Goal: Task Accomplishment & Management: Use online tool/utility

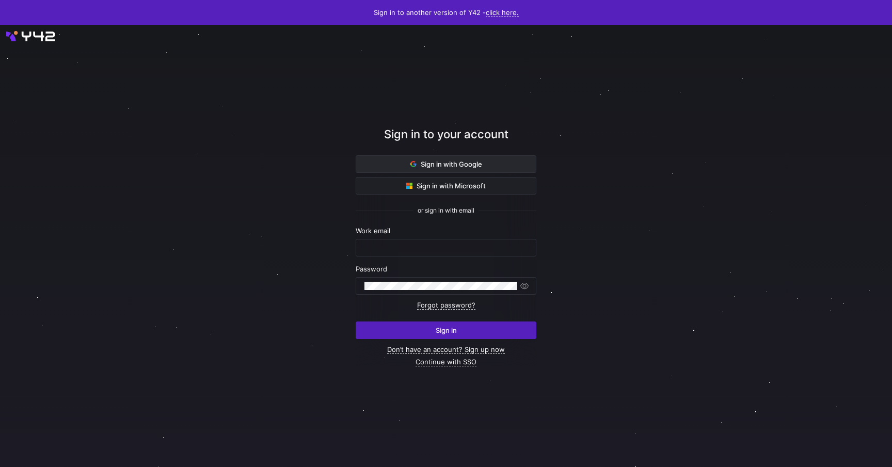
click at [430, 162] on span "Sign in with Google" at bounding box center [447, 164] width 72 height 8
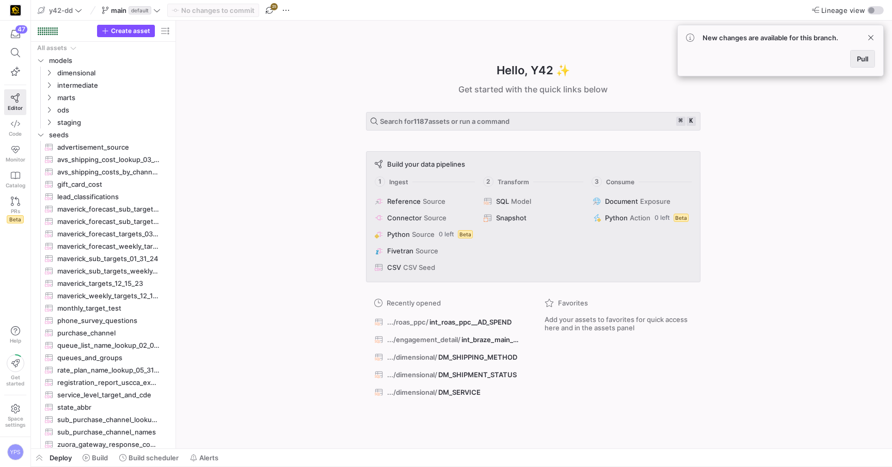
click at [871, 60] on span at bounding box center [863, 59] width 24 height 17
click at [287, 106] on div "Hello, Y42 ✨ Get started with the quick links below Search for 1192 assets or r…" at bounding box center [533, 235] width 706 height 428
click at [291, 11] on span "button" at bounding box center [286, 10] width 12 height 12
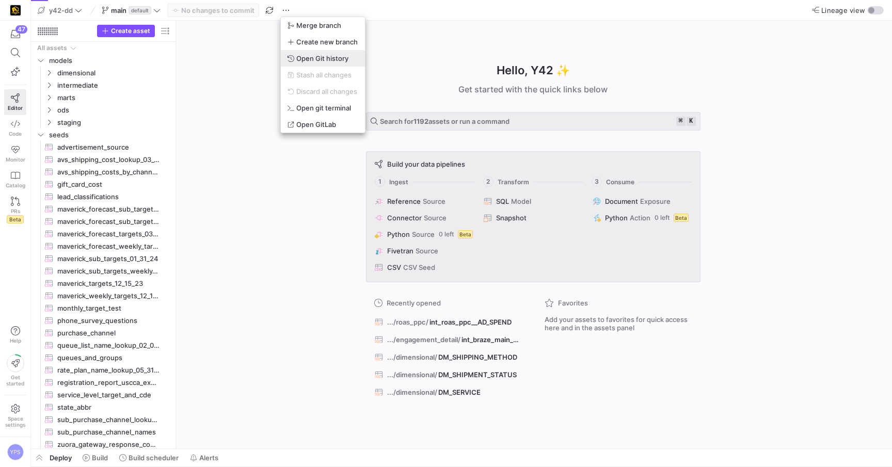
click at [315, 58] on span "Open Git history" at bounding box center [322, 58] width 52 height 8
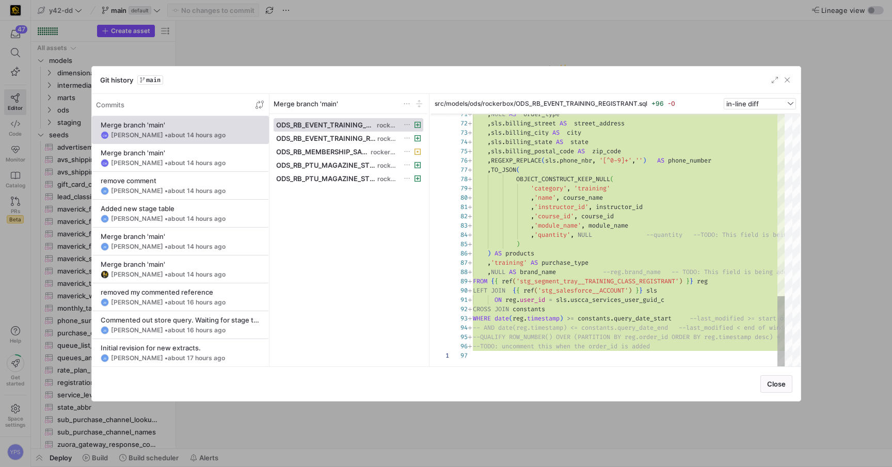
click at [320, 51] on div at bounding box center [446, 233] width 892 height 467
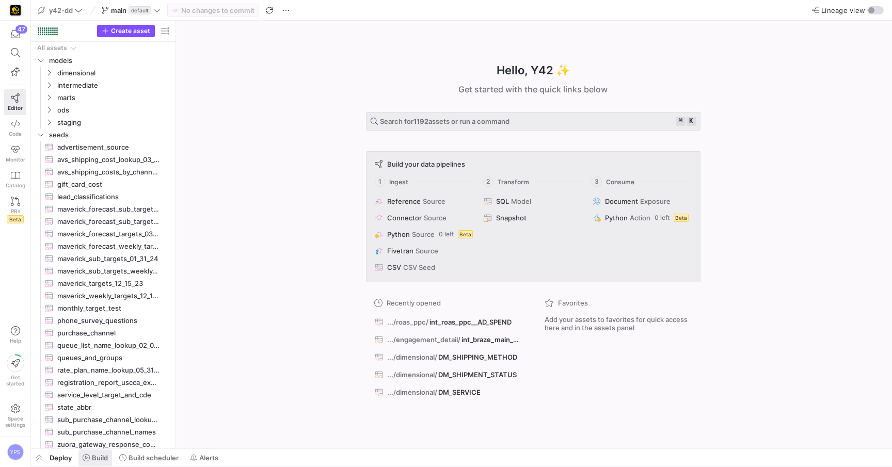
click at [100, 461] on span "Build" at bounding box center [100, 458] width 16 height 8
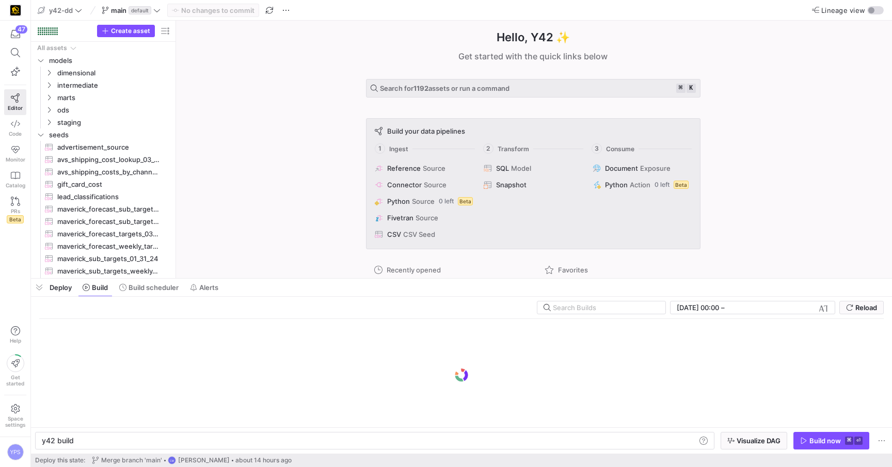
scroll to position [0, 31]
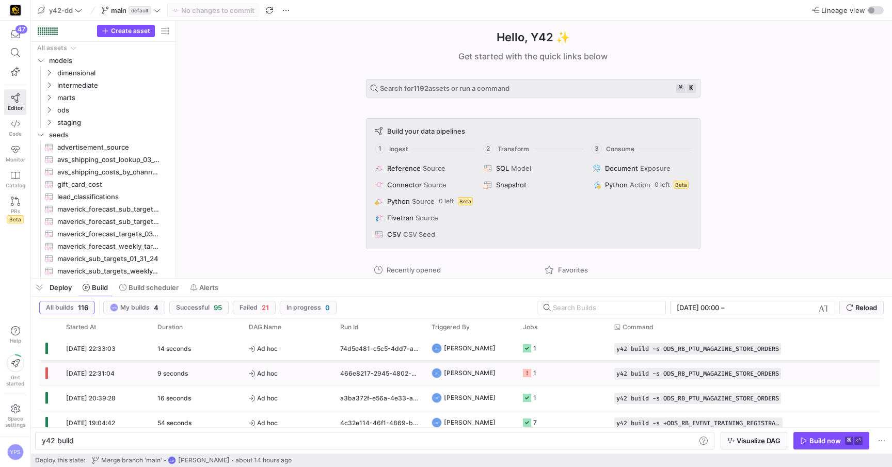
click at [419, 373] on div "466e8217-2945-4802-a78f-5ac52ffe5cae" at bounding box center [379, 373] width 91 height 24
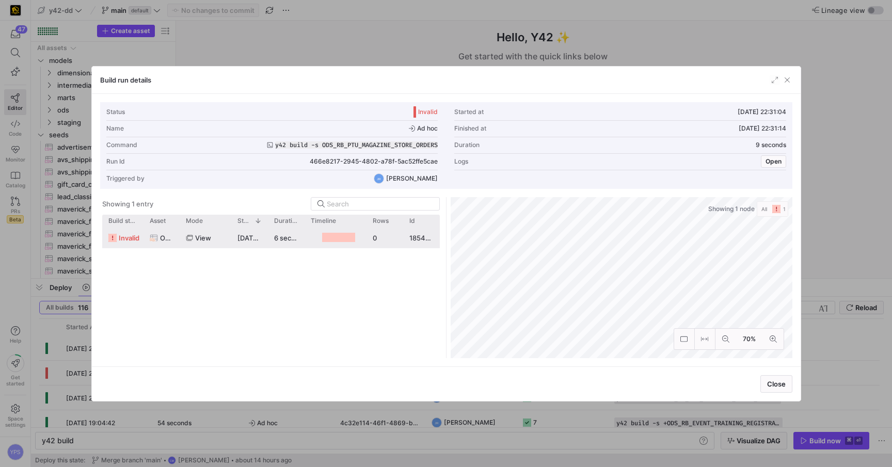
click at [358, 235] on y42-job-duration-timeline-cell-renderer at bounding box center [336, 237] width 50 height 19
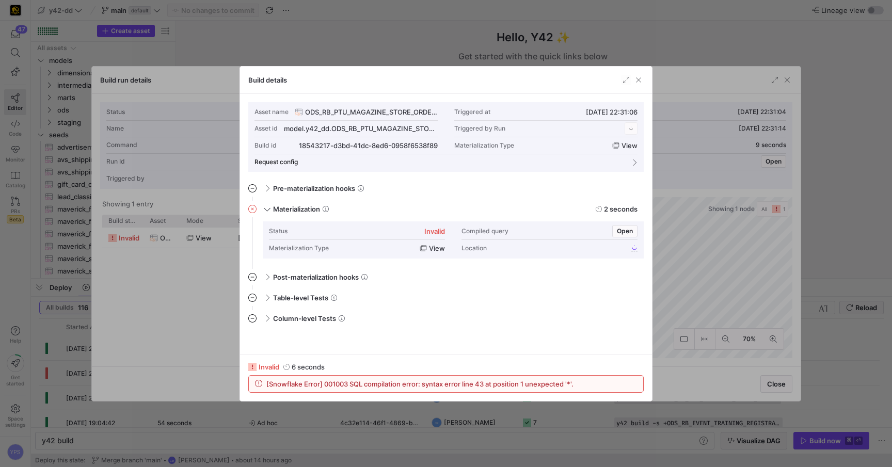
scroll to position [93, 0]
click at [334, 38] on div at bounding box center [446, 233] width 892 height 467
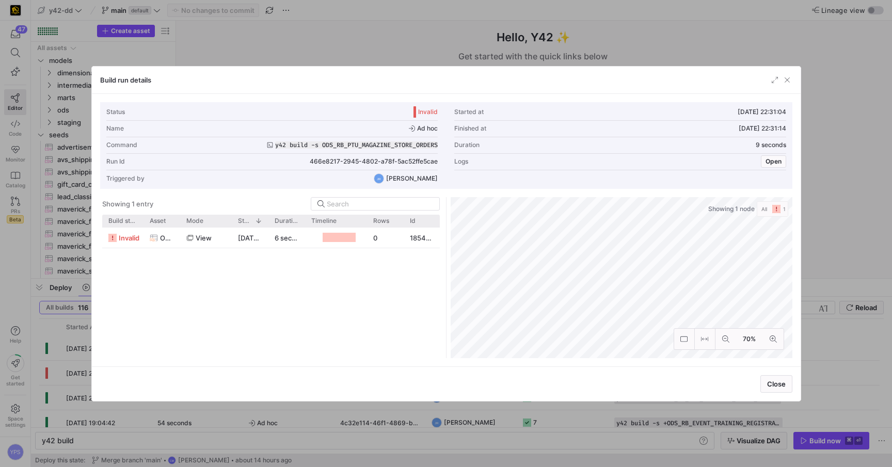
click at [334, 38] on div at bounding box center [446, 233] width 892 height 467
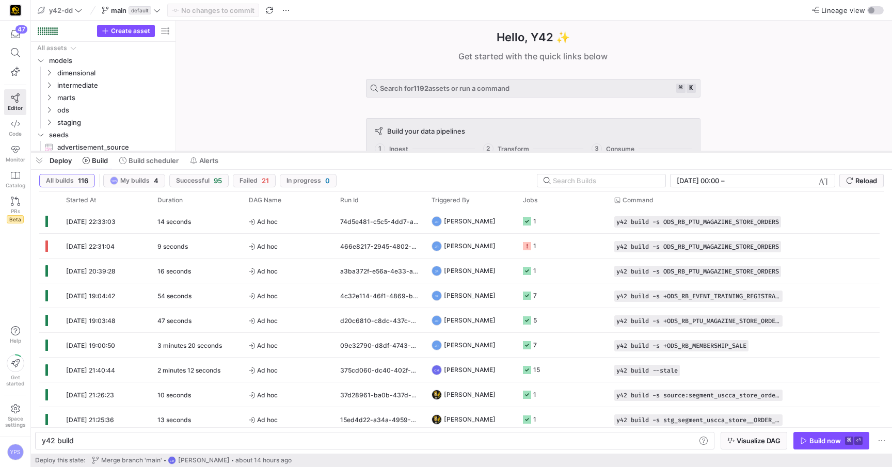
drag, startPoint x: 373, startPoint y: 277, endPoint x: 362, endPoint y: 146, distance: 131.1
click at [362, 150] on div at bounding box center [461, 152] width 861 height 4
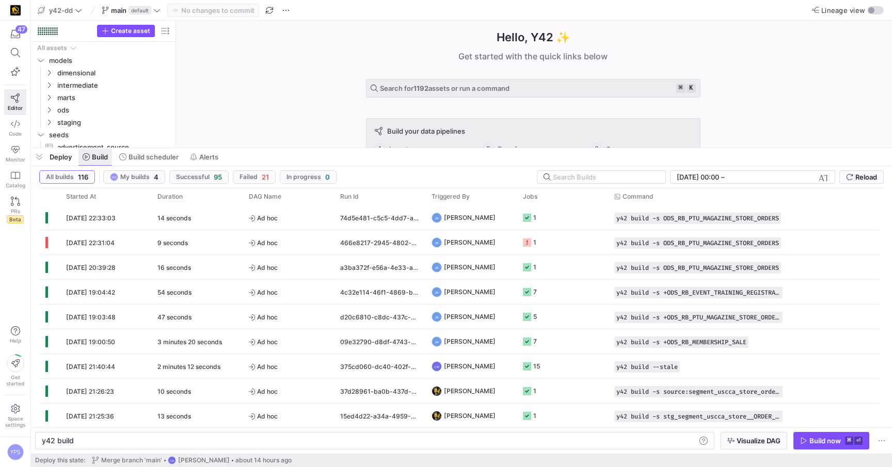
click at [103, 155] on span "Build" at bounding box center [100, 157] width 16 height 8
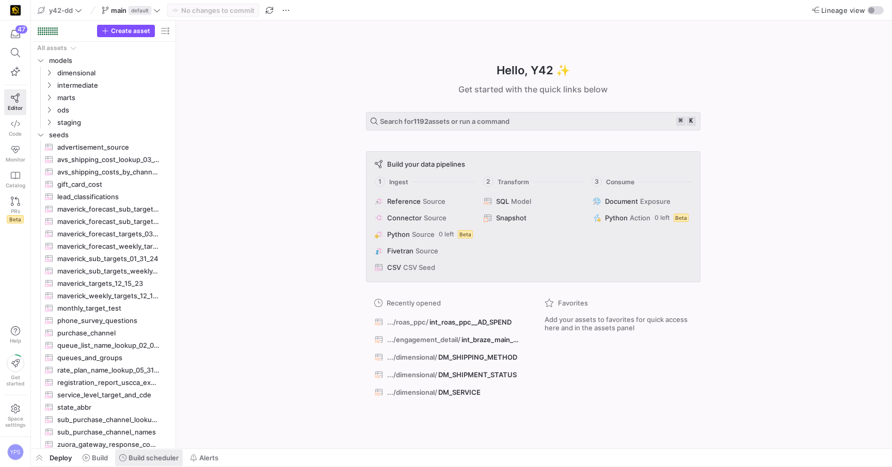
click at [145, 455] on span "Build scheduler" at bounding box center [154, 458] width 50 height 8
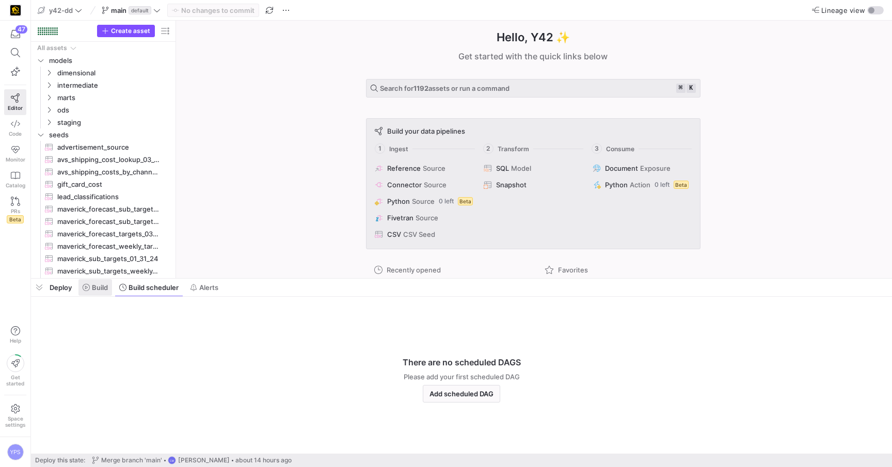
click at [105, 283] on span at bounding box center [95, 287] width 34 height 17
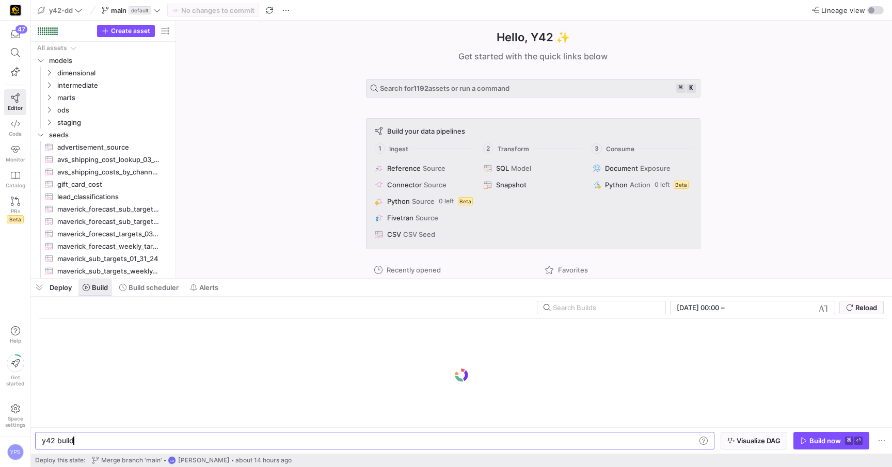
scroll to position [0, 31]
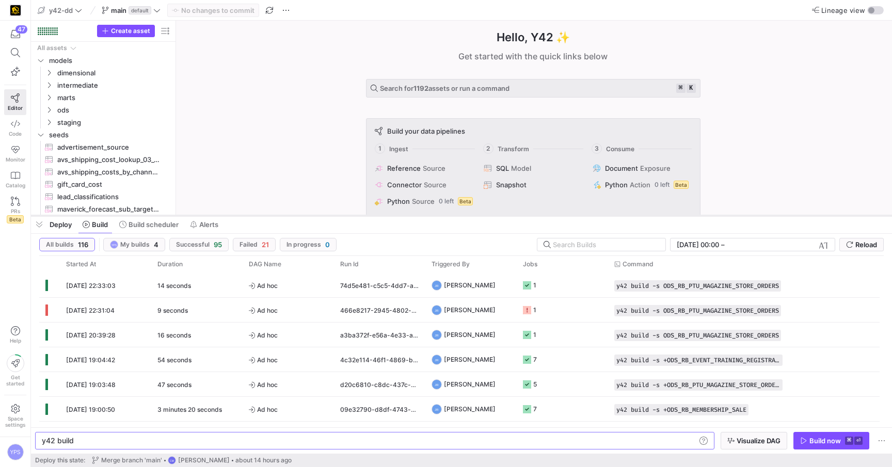
drag, startPoint x: 297, startPoint y: 278, endPoint x: 287, endPoint y: 214, distance: 65.4
click at [287, 214] on div at bounding box center [461, 216] width 861 height 4
click at [312, 281] on span "Ad hoc" at bounding box center [288, 284] width 79 height 24
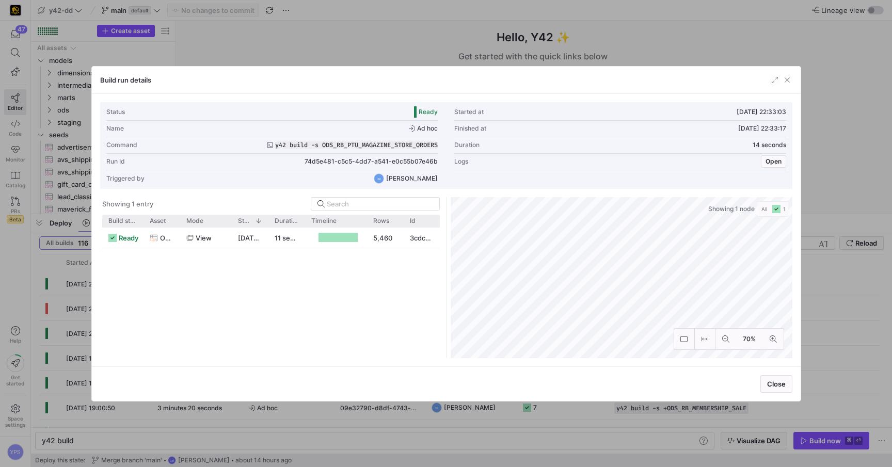
click at [710, 36] on div at bounding box center [446, 233] width 892 height 467
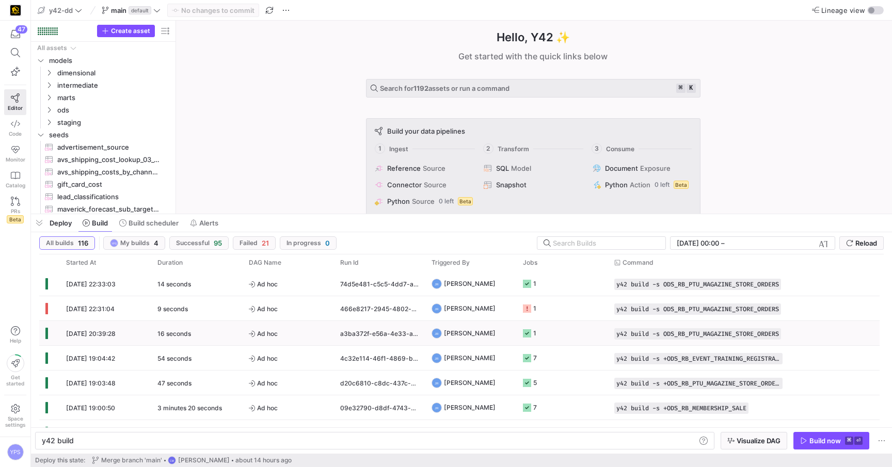
click at [320, 334] on span "Ad hoc" at bounding box center [288, 334] width 79 height 24
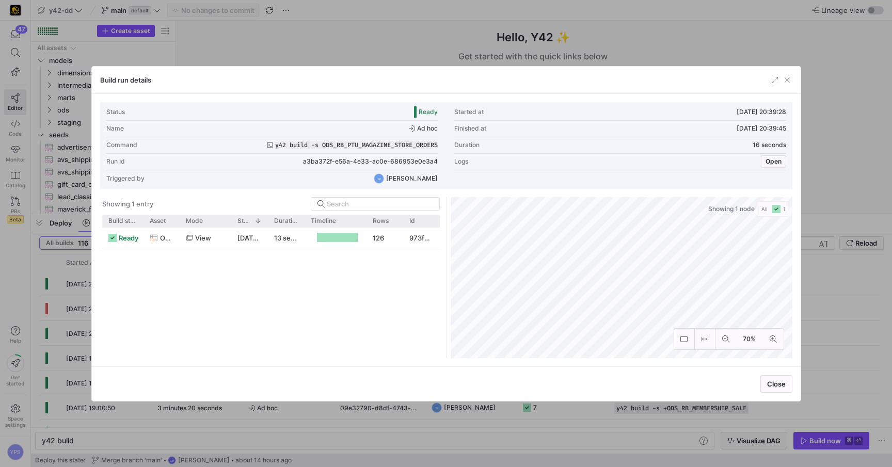
click at [368, 43] on div at bounding box center [446, 233] width 892 height 467
click at [368, 43] on div "Hello, Y42 ✨" at bounding box center [533, 37] width 335 height 17
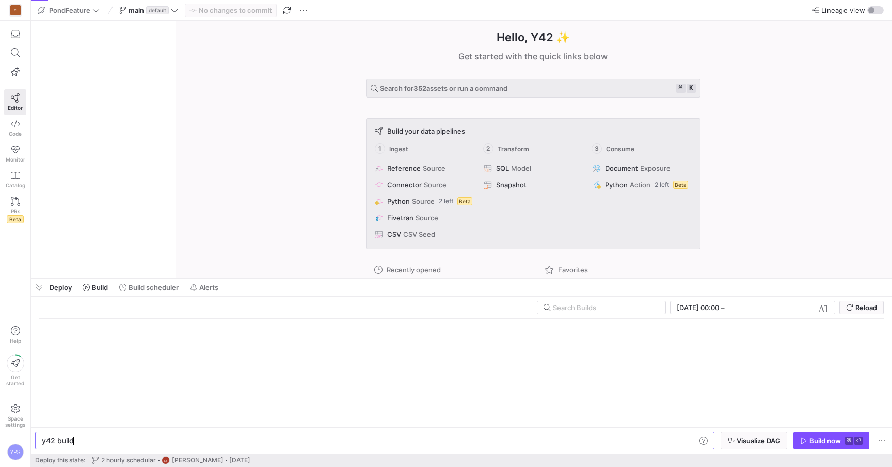
scroll to position [0, 31]
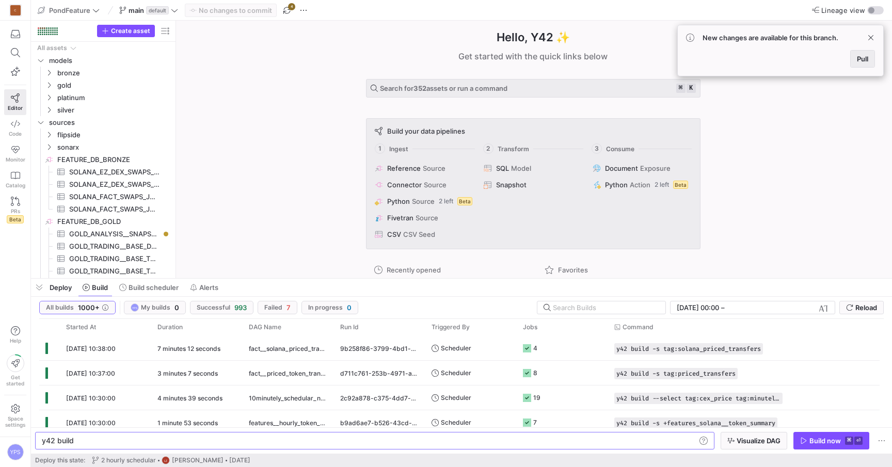
click at [865, 55] on span "Pull" at bounding box center [862, 59] width 11 height 8
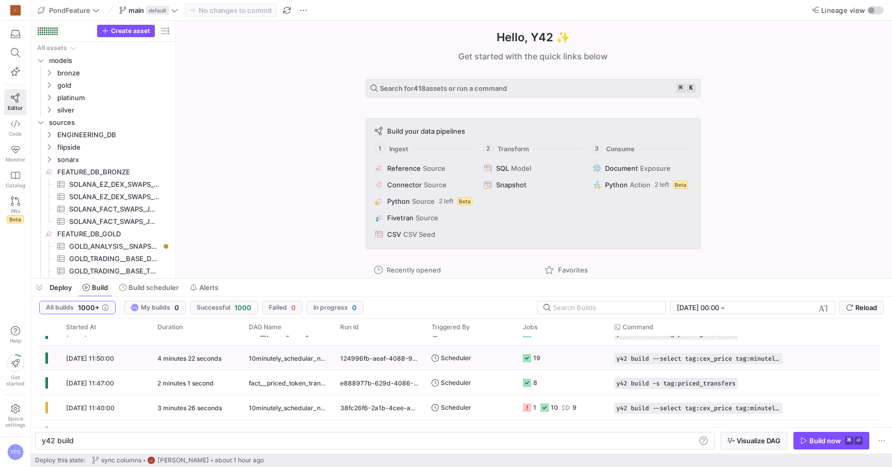
scroll to position [0, 0]
